Goal: Task Accomplishment & Management: Complete application form

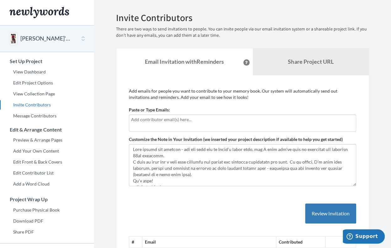
click at [194, 121] on input "text" at bounding box center [242, 119] width 223 height 7
type input "Hope"
type input "t"
type input "Hi"
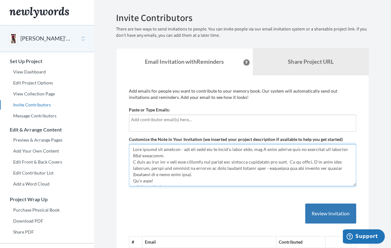
drag, startPoint x: 133, startPoint y: 150, endPoint x: 257, endPoint y: 180, distance: 127.0
click at [257, 180] on textarea "Customize the Note in Your Invitation (we inserted your project description if …" at bounding box center [242, 165] width 227 height 42
click at [132, 148] on textarea "Customize the Note in Your Invitation (we inserted your project description if …" at bounding box center [242, 165] width 227 height 42
click at [135, 152] on textarea "Customize the Note in Your Invitation (we inserted your project description if …" at bounding box center [242, 165] width 227 height 42
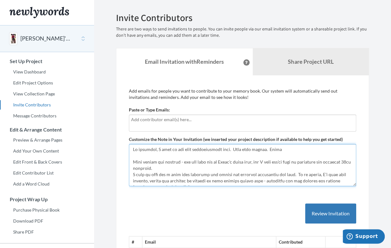
type textarea "Hi everyone, I hope to get your contributions soon. Many many thanks. [PERSON_N…"
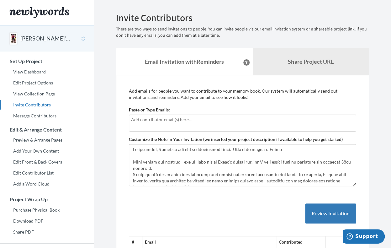
click at [144, 122] on input "text" at bounding box center [242, 119] width 223 height 7
type input "[EMAIL_ADDRESS][DOMAIN_NAME]"
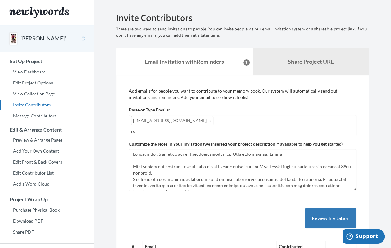
type input "r"
type input "[EMAIL_ADDRESS][DOMAIN_NAME]"
click at [137, 129] on input "[EMAIL_ADDRESS]" at bounding box center [242, 131] width 223 height 7
click at [174, 129] on input "[EMAIL_ADDRESS]" at bounding box center [242, 131] width 223 height 7
click at [174, 129] on input "[EMAIL_ADDRESS][DOMAIN_NAME]" at bounding box center [242, 131] width 223 height 7
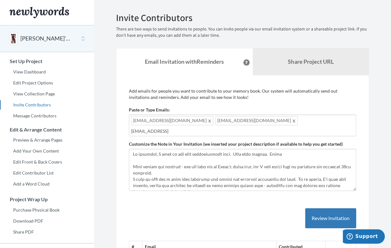
type input "[EMAIL_ADDRESS][DOMAIN_NAME]"
click at [184, 133] on input "[EMAIL_ADDRESS][DOMAIN_NAME]" at bounding box center [242, 131] width 223 height 7
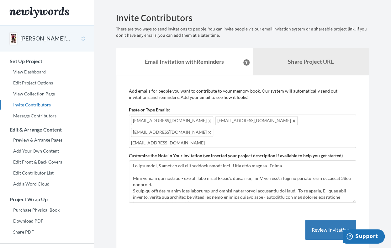
type input "[EMAIL_ADDRESS][DOMAIN_NAME]"
click at [184, 139] on input "[EMAIL_ADDRESS][DOMAIN_NAME]" at bounding box center [242, 142] width 223 height 7
drag, startPoint x: 179, startPoint y: 130, endPoint x: 190, endPoint y: 131, distance: 11.6
click at [190, 139] on input "text" at bounding box center [242, 142] width 223 height 7
click at [194, 139] on input "text" at bounding box center [242, 142] width 223 height 7
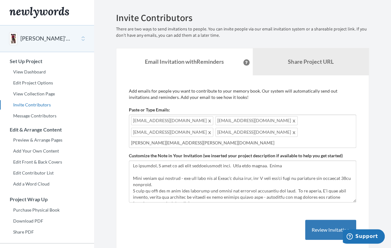
type input "[PERSON_NAME][EMAIL_ADDRESS][PERSON_NAME][DOMAIN_NAME]"
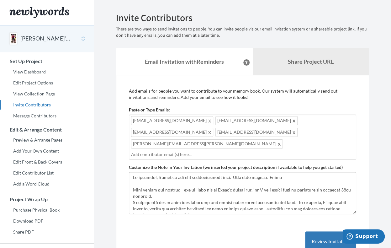
click at [263, 151] on input "text" at bounding box center [242, 154] width 223 height 7
type input "[EMAIL_ADDRESS][PERSON_NAME][DOMAIN_NAME]"
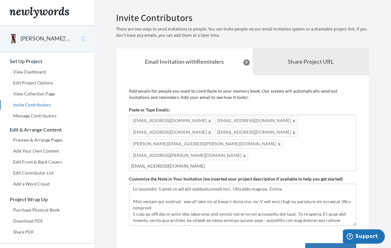
type input "[EMAIL_ADDRESS][DOMAIN_NAME]"
type input "[PERSON_NAME][EMAIL_ADDRESS][DOMAIN_NAME]"
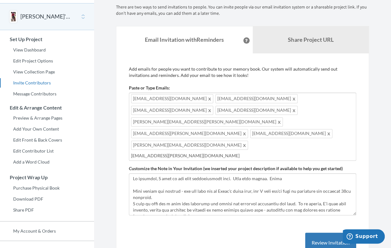
scroll to position [22, 0]
type input "[EMAIL_ADDRESS][PERSON_NAME][DOMAIN_NAME]"
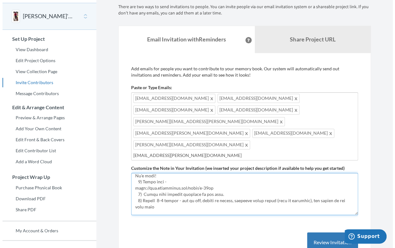
scroll to position [0, 0]
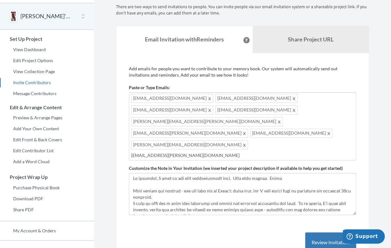
click at [200, 152] on input "[EMAIL_ADDRESS][PERSON_NAME][DOMAIN_NAME]" at bounding box center [242, 155] width 223 height 7
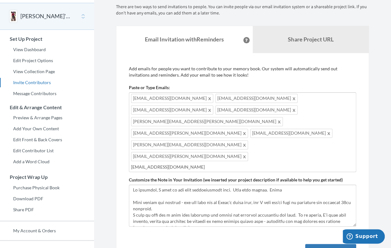
type input "[EMAIL_ADDRESS][DOMAIN_NAME]"
type input "[PERSON_NAME][EMAIL_ADDRESS][PERSON_NAME][DOMAIN_NAME]"
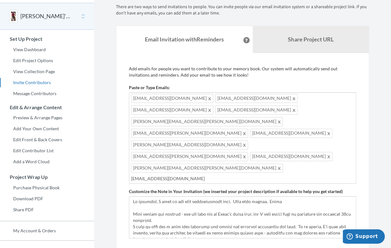
type input "[EMAIL_ADDRESS][DOMAIN_NAME]"
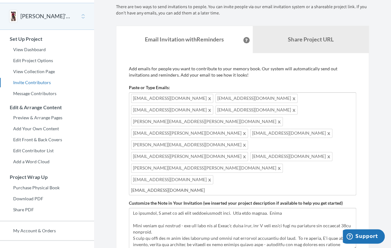
type input "[EMAIL_ADDRESS][DOMAIN_NAME]"
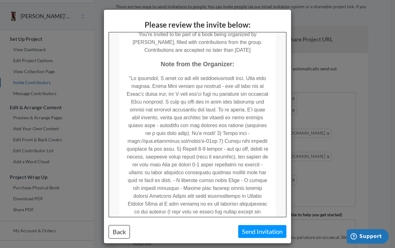
scroll to position [200, 0]
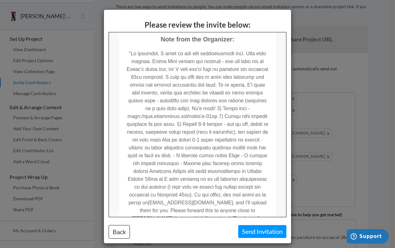
drag, startPoint x: 283, startPoint y: 79, endPoint x: 394, endPoint y: 183, distance: 151.8
click at [258, 232] on button "Send Invitation" at bounding box center [262, 231] width 48 height 13
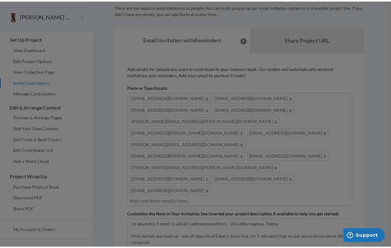
scroll to position [0, 0]
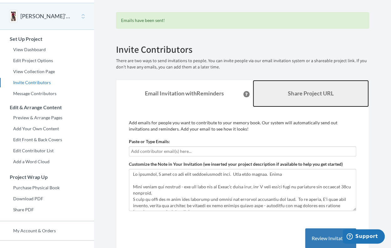
click at [295, 94] on b "Share Project URL" at bounding box center [310, 93] width 45 height 7
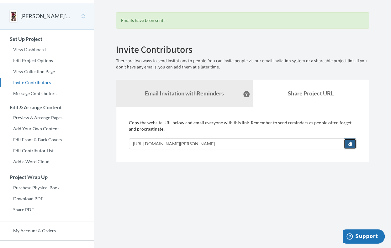
click at [349, 143] on span "button" at bounding box center [349, 143] width 4 height 4
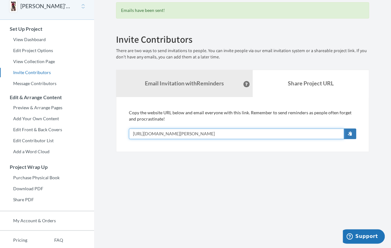
scroll to position [32, 0]
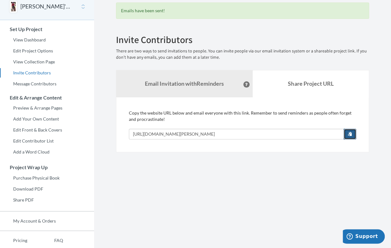
click at [350, 131] on span "button" at bounding box center [349, 133] width 4 height 4
drag, startPoint x: 256, startPoint y: 122, endPoint x: 256, endPoint y: 166, distance: 44.2
click at [256, 166] on section "Emails have been sent! Invite Contributors There are two ways to send invitatio…" at bounding box center [242, 123] width 297 height 311
click at [351, 135] on span "button" at bounding box center [349, 133] width 4 height 4
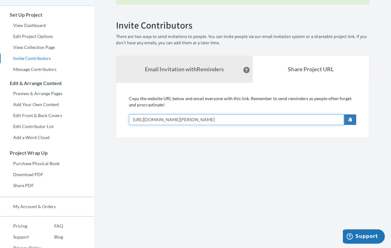
scroll to position [64, 0]
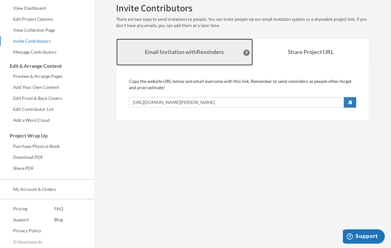
click at [217, 50] on strong "Email Invitation with Reminders" at bounding box center [184, 51] width 79 height 7
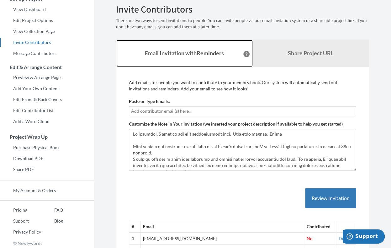
scroll to position [64, 0]
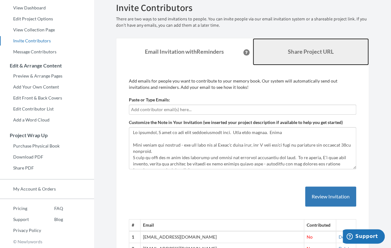
click at [292, 50] on b "Share Project URL" at bounding box center [310, 51] width 45 height 7
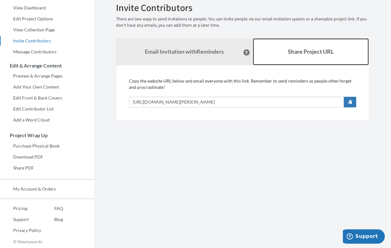
scroll to position [64, 0]
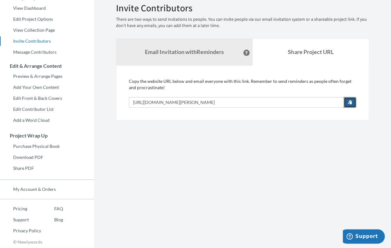
click at [352, 102] on span "button" at bounding box center [349, 102] width 4 height 4
drag, startPoint x: 229, startPoint y: 120, endPoint x: 328, endPoint y: 140, distance: 100.8
click at [328, 140] on section "Emails have been sent! Invite Contributors There are two ways to send invitatio…" at bounding box center [242, 91] width 297 height 311
click at [349, 102] on span "button" at bounding box center [349, 102] width 4 height 4
click at [302, 151] on section "Emails have been sent! Invite Contributors There are two ways to send invitatio…" at bounding box center [242, 91] width 297 height 311
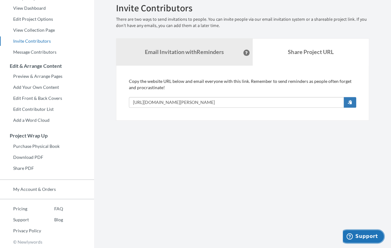
click at [363, 235] on span "Support" at bounding box center [366, 236] width 23 height 6
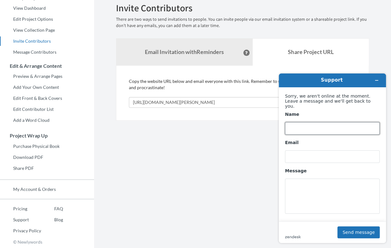
click at [309, 127] on input "Name" at bounding box center [332, 128] width 95 height 13
type input "[PERSON_NAME]"
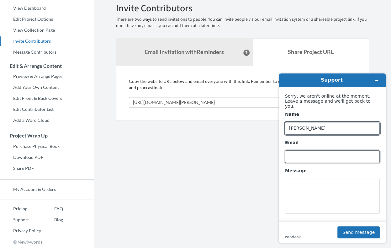
click at [310, 153] on input "Email" at bounding box center [332, 156] width 95 height 13
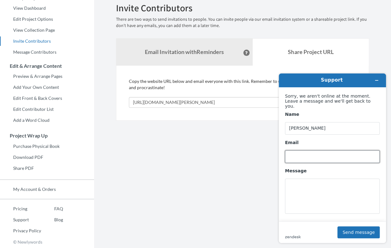
type input "[EMAIL_ADDRESS][DOMAIN_NAME]"
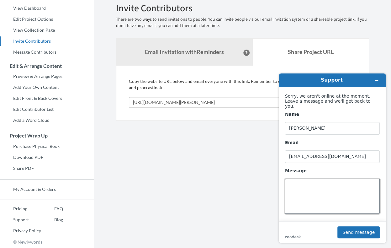
click at [302, 181] on textarea "Message" at bounding box center [332, 195] width 95 height 35
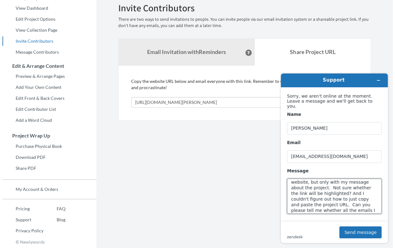
scroll to position [14, 0]
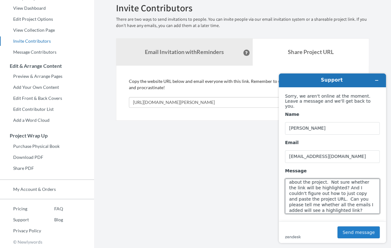
type textarea "I just sent emails to people from your website, but only with my message about …"
click at [353, 231] on button "Send message" at bounding box center [358, 232] width 42 height 12
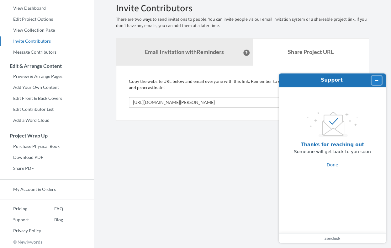
click at [377, 80] on icon "Minimize widget" at bounding box center [376, 80] width 3 height 0
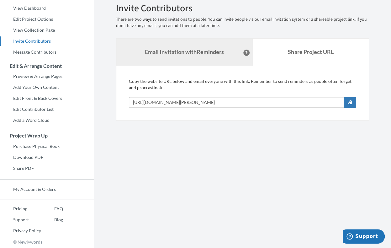
click at [245, 51] on icon at bounding box center [246, 52] width 3 height 3
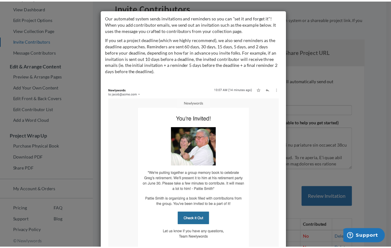
scroll to position [33, 0]
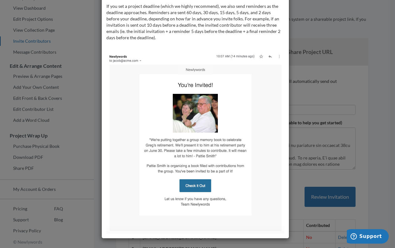
click at [192, 186] on img at bounding box center [196, 141] width 178 height 183
click at [301, 11] on div "Our automated system sends invitations and reminders so you can "set it and for…" at bounding box center [197, 124] width 395 height 248
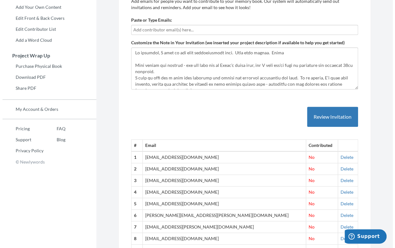
scroll to position [134, 0]
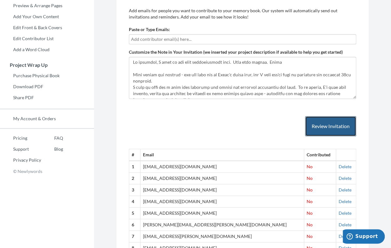
click at [318, 124] on button "Review Invitation" at bounding box center [330, 126] width 51 height 20
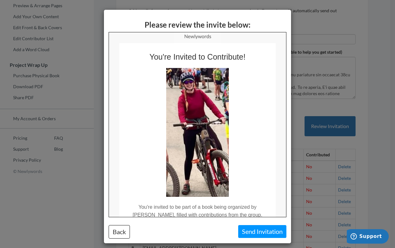
scroll to position [0, 0]
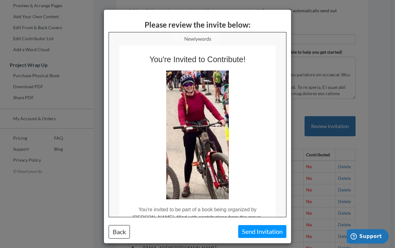
click at [311, 23] on div "Please review the invite below: Back Send Invitation" at bounding box center [197, 124] width 395 height 248
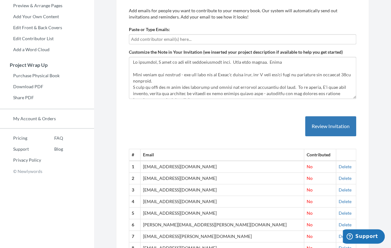
click at [193, 38] on input "text" at bounding box center [242, 39] width 223 height 7
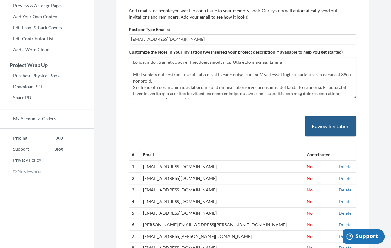
type input "[EMAIL_ADDRESS][DOMAIN_NAME]"
click at [315, 123] on button "Review Invitation" at bounding box center [330, 126] width 51 height 20
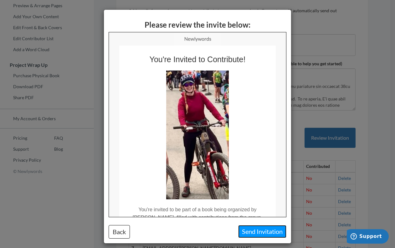
click at [263, 229] on button "Send Invitation" at bounding box center [262, 231] width 48 height 13
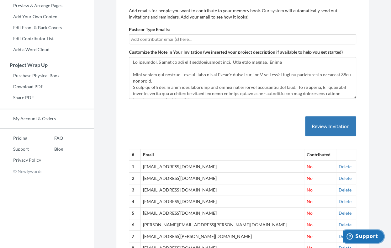
click at [363, 235] on span "Support" at bounding box center [366, 236] width 23 height 6
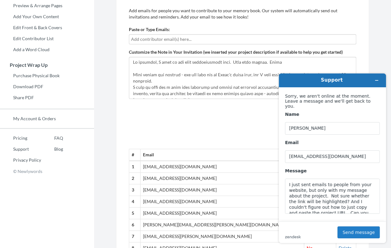
click at [353, 231] on button "Send message" at bounding box center [358, 232] width 42 height 12
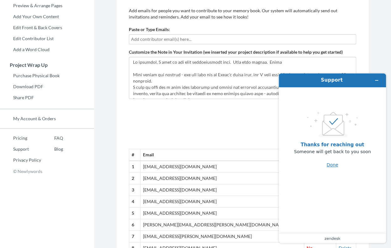
click at [335, 165] on button "Done" at bounding box center [333, 165] width 12 height 12
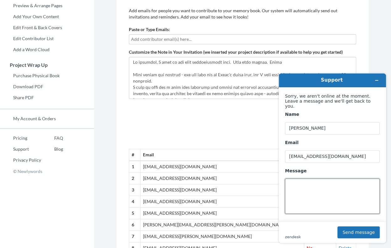
click at [299, 181] on textarea "Message" at bounding box center [332, 195] width 95 height 35
click at [377, 59] on div "Emails have been sent! Invite Contributors There are two ways to send invitatio…" at bounding box center [243, 115] width 272 height 475
click at [294, 183] on textarea "Message" at bounding box center [332, 195] width 95 height 35
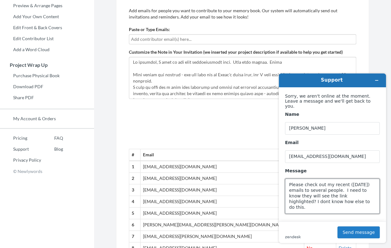
type textarea "Please check out my recent ([DATE]) emails to several people. I need to know th…"
click at [360, 232] on button "Send message" at bounding box center [358, 232] width 42 height 12
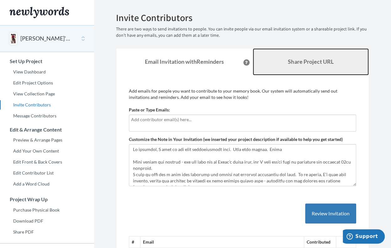
click at [294, 62] on b "Share Project URL" at bounding box center [310, 61] width 45 height 7
